Goal: Task Accomplishment & Management: Manage account settings

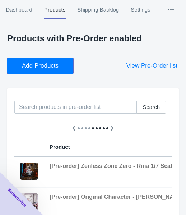
click at [47, 62] on span "Add Products" at bounding box center [40, 65] width 37 height 7
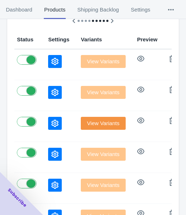
scroll to position [108, 0]
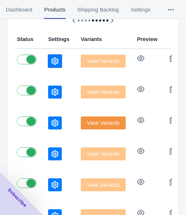
click at [51, 59] on icon "button" at bounding box center [54, 60] width 7 height 7
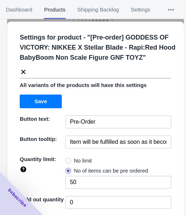
click at [79, 159] on span "No limit" at bounding box center [83, 160] width 18 height 7
click at [68, 159] on input "No limit" at bounding box center [67, 159] width 0 height 0
radio input "true"
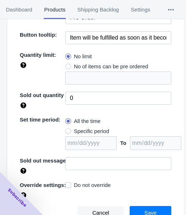
click at [97, 129] on span "Specific period" at bounding box center [91, 131] width 35 height 7
click at [68, 129] on input "Specific period" at bounding box center [67, 129] width 0 height 0
radio input "true"
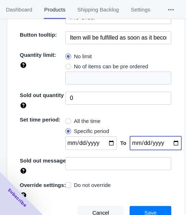
click at [170, 143] on input "date" at bounding box center [155, 143] width 51 height 14
type input "[DATE]"
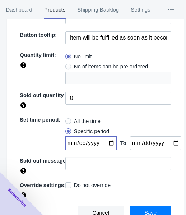
click at [107, 143] on input "date" at bounding box center [90, 143] width 51 height 14
type input "[DATE]"
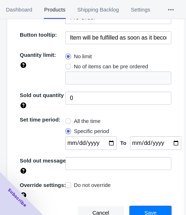
click at [146, 210] on span "Save" at bounding box center [150, 213] width 12 height 6
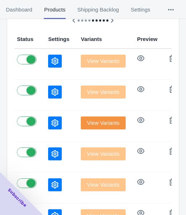
scroll to position [36, 0]
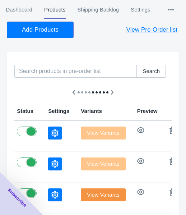
click at [36, 31] on span "Add Products" at bounding box center [40, 29] width 37 height 7
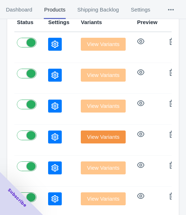
scroll to position [72, 0]
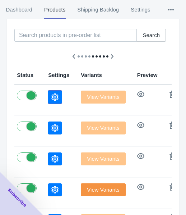
click at [51, 98] on icon "button" at bounding box center [54, 96] width 7 height 7
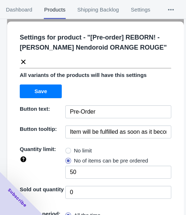
click at [84, 149] on span "No limit" at bounding box center [83, 150] width 18 height 7
click at [68, 149] on input "No limit" at bounding box center [67, 149] width 0 height 0
radio input "true"
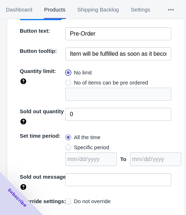
scroll to position [94, 0]
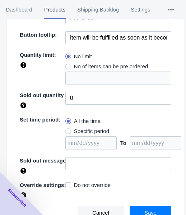
click at [84, 130] on span "Specific period" at bounding box center [91, 131] width 35 height 7
click at [68, 130] on input "Specific period" at bounding box center [67, 129] width 0 height 0
radio input "true"
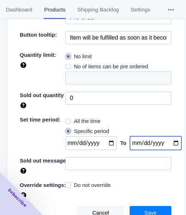
click at [167, 141] on input "date" at bounding box center [155, 143] width 51 height 14
type input "[DATE]"
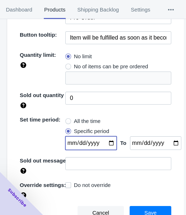
click at [108, 142] on input "date" at bounding box center [90, 143] width 51 height 14
type input "[DATE]"
click at [157, 204] on div "Cancel Save" at bounding box center [92, 209] width 157 height 19
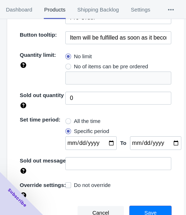
click at [156, 207] on button "Save" at bounding box center [151, 213] width 42 height 14
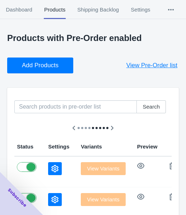
scroll to position [0, 0]
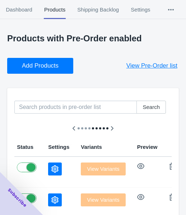
click at [56, 70] on button "Add Products" at bounding box center [40, 66] width 66 height 16
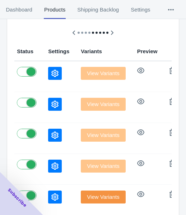
scroll to position [108, 0]
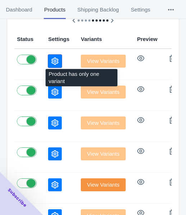
click at [48, 65] on button "button" at bounding box center [55, 61] width 14 height 13
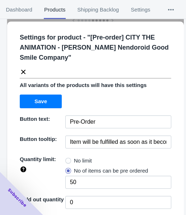
click at [83, 163] on span "No limit" at bounding box center [83, 160] width 18 height 7
click at [68, 159] on input "No limit" at bounding box center [67, 159] width 0 height 0
radio input "true"
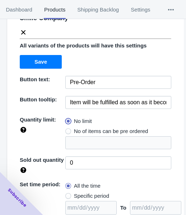
scroll to position [104, 0]
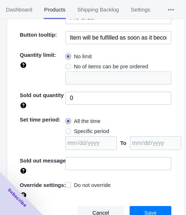
click at [87, 132] on span "Specific period" at bounding box center [91, 131] width 35 height 7
click at [68, 130] on input "Specific period" at bounding box center [67, 129] width 0 height 0
radio input "true"
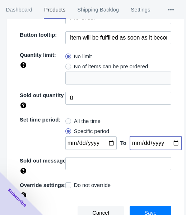
click at [170, 141] on input "date" at bounding box center [155, 143] width 51 height 14
type input "[DATE]"
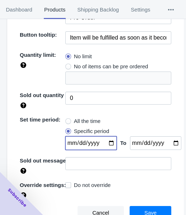
click at [107, 142] on input "date" at bounding box center [90, 143] width 51 height 14
type input "[DATE]"
click at [144, 210] on span "Save" at bounding box center [150, 213] width 12 height 6
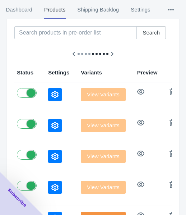
scroll to position [0, 0]
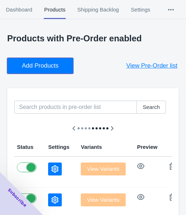
click at [42, 72] on button "Add Products" at bounding box center [40, 66] width 66 height 16
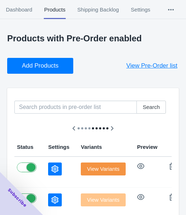
scroll to position [72, 0]
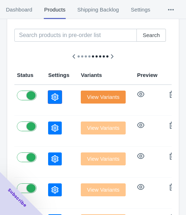
click at [51, 98] on icon "button" at bounding box center [54, 96] width 7 height 7
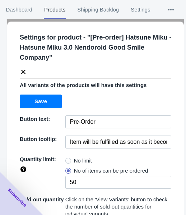
click at [79, 160] on span "No limit" at bounding box center [83, 160] width 18 height 7
click at [68, 159] on input "No limit" at bounding box center [67, 159] width 0 height 0
radio input "true"
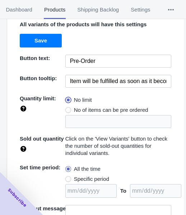
scroll to position [108, 0]
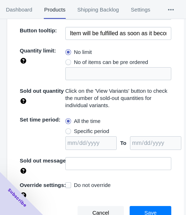
click at [94, 130] on span "Specific period" at bounding box center [91, 131] width 35 height 7
click at [68, 130] on input "Specific period" at bounding box center [67, 129] width 0 height 0
radio input "true"
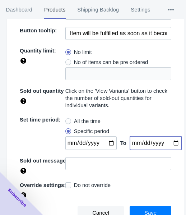
click at [165, 143] on input "date" at bounding box center [155, 143] width 51 height 14
type input "[DATE]"
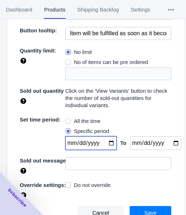
click at [108, 144] on input "date" at bounding box center [90, 143] width 51 height 14
click at [105, 139] on input "[DATE]" at bounding box center [90, 143] width 51 height 14
click at [107, 142] on input "[DATE]" at bounding box center [90, 143] width 51 height 14
type input "[DATE]"
click at [144, 210] on span "Save" at bounding box center [150, 213] width 12 height 6
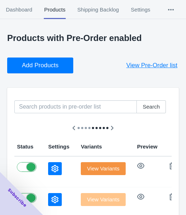
scroll to position [0, 0]
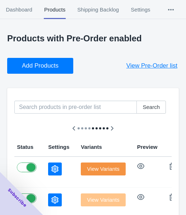
click at [39, 60] on button "Add Products" at bounding box center [40, 66] width 66 height 16
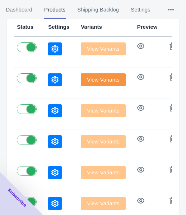
scroll to position [108, 0]
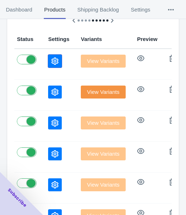
click at [48, 66] on button "button" at bounding box center [55, 61] width 14 height 13
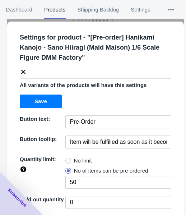
click at [82, 157] on span "No limit" at bounding box center [83, 160] width 18 height 7
click at [68, 159] on input "No limit" at bounding box center [67, 159] width 0 height 0
radio input "true"
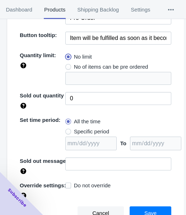
scroll to position [104, 0]
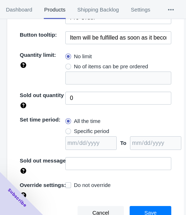
click at [96, 129] on span "Specific period" at bounding box center [91, 131] width 35 height 7
click at [68, 129] on input "Specific period" at bounding box center [67, 129] width 0 height 0
radio input "true"
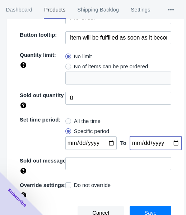
click at [167, 141] on input "date" at bounding box center [155, 143] width 51 height 14
type input "[DATE]"
click at [106, 140] on input "date" at bounding box center [90, 143] width 51 height 14
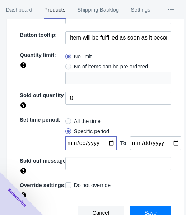
type input "[DATE]"
click at [144, 210] on span "Save" at bounding box center [150, 213] width 12 height 6
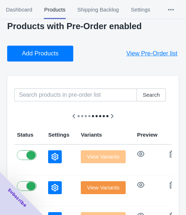
scroll to position [0, 0]
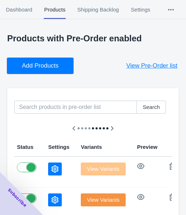
click at [55, 66] on span "Add Products" at bounding box center [40, 65] width 37 height 7
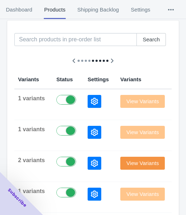
scroll to position [72, 0]
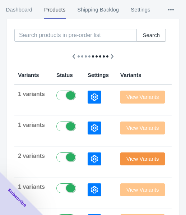
click at [91, 96] on icon "button" at bounding box center [94, 96] width 7 height 7
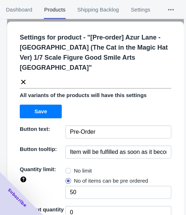
click at [74, 167] on span "No limit" at bounding box center [83, 170] width 18 height 7
click at [68, 169] on input "No limit" at bounding box center [67, 169] width 0 height 0
radio input "true"
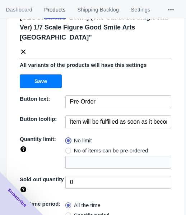
scroll to position [104, 0]
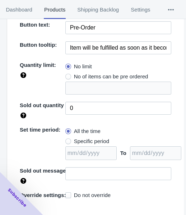
click at [89, 138] on span "Specific period" at bounding box center [91, 141] width 35 height 7
click at [68, 139] on input "Specific period" at bounding box center [67, 139] width 0 height 0
radio input "true"
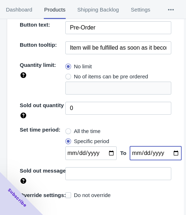
click at [168, 146] on input "date" at bounding box center [155, 153] width 51 height 14
type input "[DATE]"
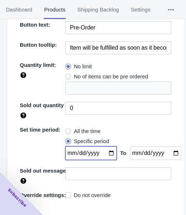
click at [107, 146] on input "date" at bounding box center [90, 153] width 51 height 14
type input "[DATE]"
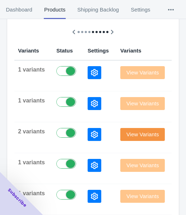
scroll to position [108, 0]
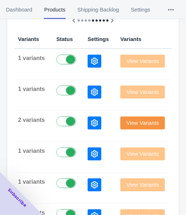
click at [82, 60] on td at bounding box center [98, 64] width 33 height 31
click at [88, 63] on button "button" at bounding box center [95, 61] width 14 height 13
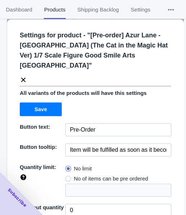
scroll to position [0, 0]
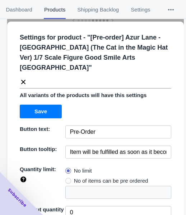
click at [25, 78] on icon at bounding box center [23, 81] width 7 height 7
